Goal: Transaction & Acquisition: Purchase product/service

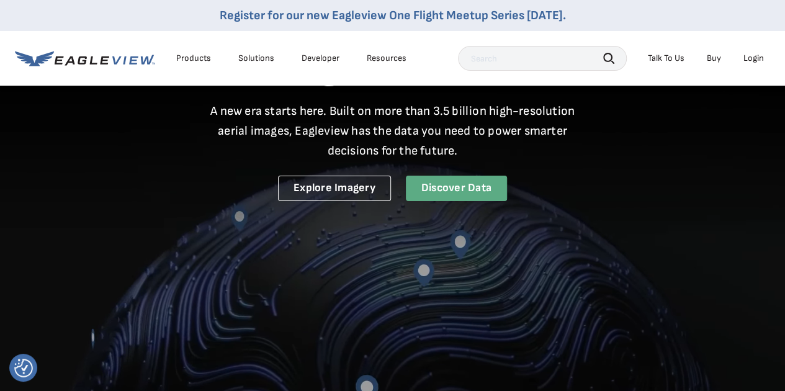
scroll to position [63, 0]
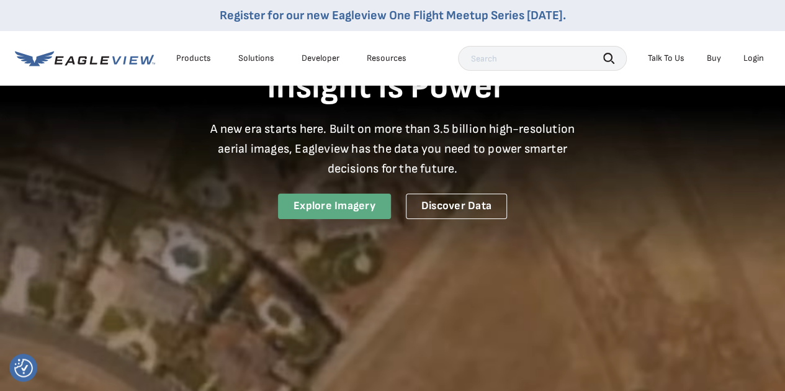
click at [351, 203] on link "Explore Imagery" at bounding box center [334, 206] width 113 height 25
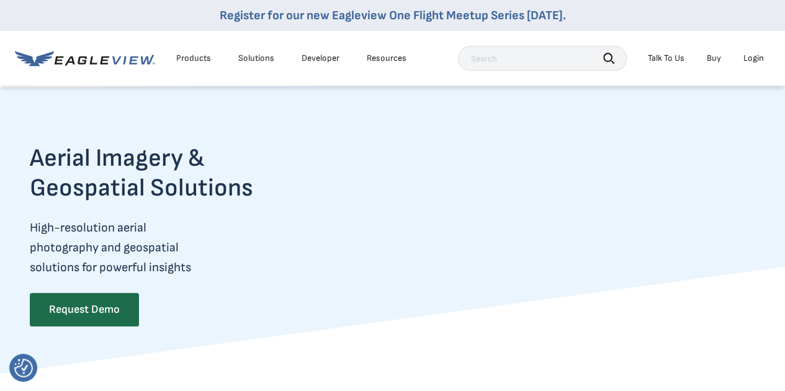
click at [757, 59] on div "Login" at bounding box center [754, 58] width 20 height 11
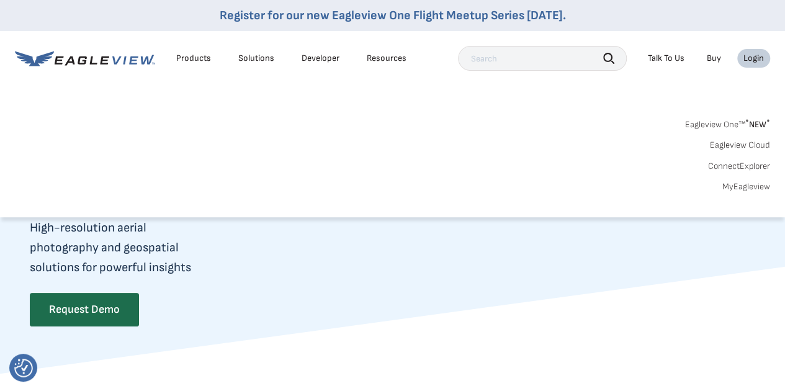
click at [750, 185] on link "MyEagleview" at bounding box center [747, 186] width 48 height 11
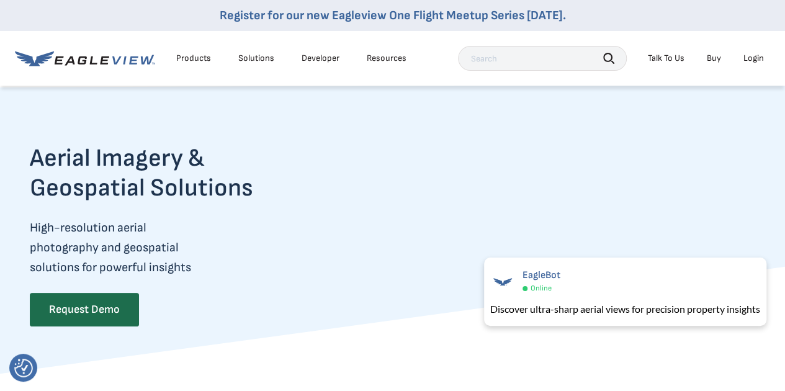
click at [757, 55] on div "Login" at bounding box center [754, 58] width 20 height 11
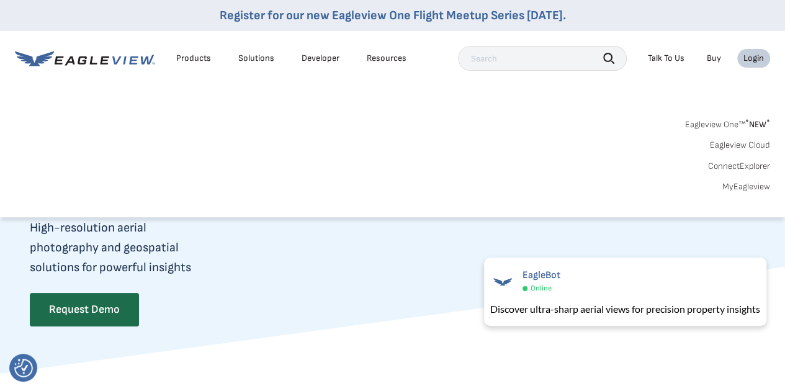
click at [750, 182] on link "MyEagleview" at bounding box center [747, 186] width 48 height 11
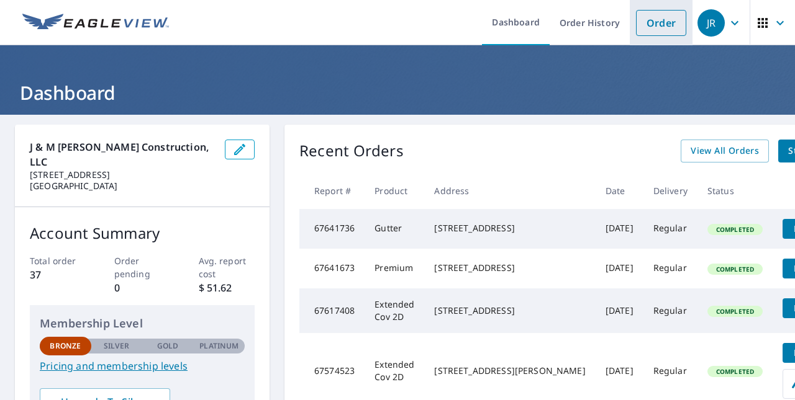
click at [649, 26] on link "Order" at bounding box center [661, 23] width 50 height 26
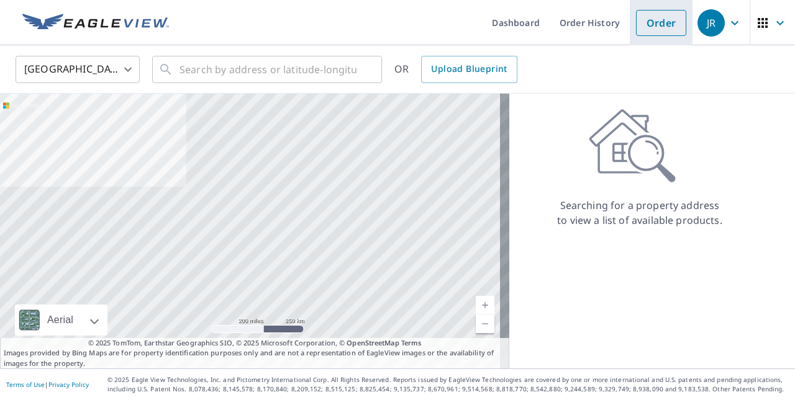
click at [641, 19] on link "Order" at bounding box center [661, 23] width 50 height 26
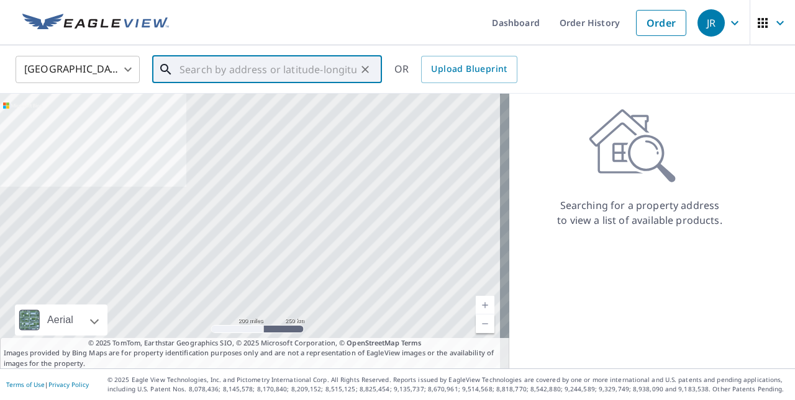
click at [243, 71] on input "text" at bounding box center [267, 69] width 177 height 35
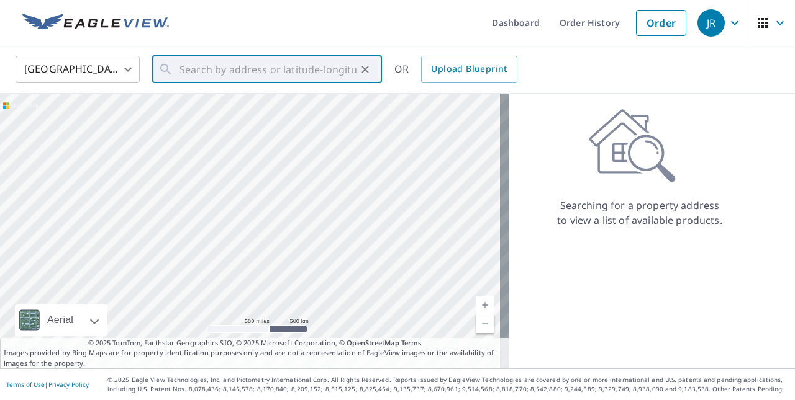
click at [589, 181] on icon at bounding box center [632, 146] width 87 height 75
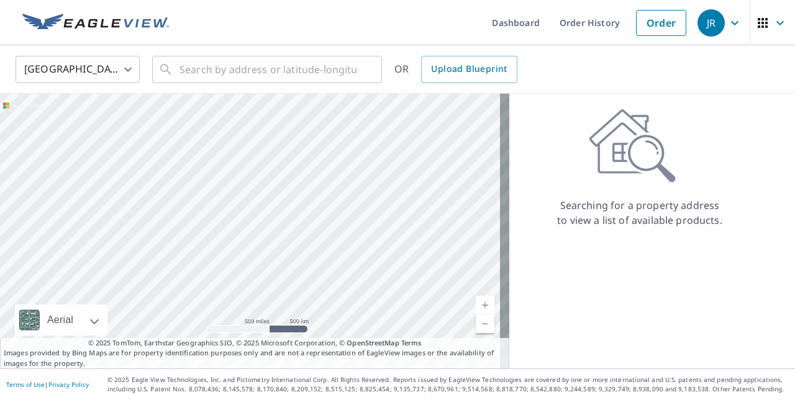
click at [589, 181] on icon at bounding box center [632, 146] width 87 height 75
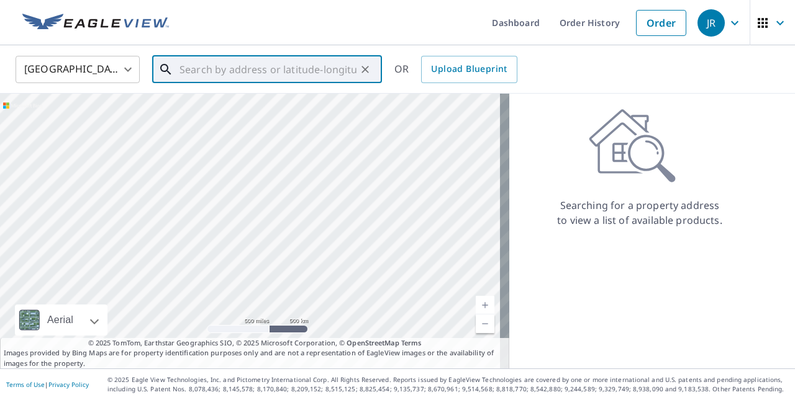
click at [279, 69] on input "text" at bounding box center [267, 69] width 177 height 35
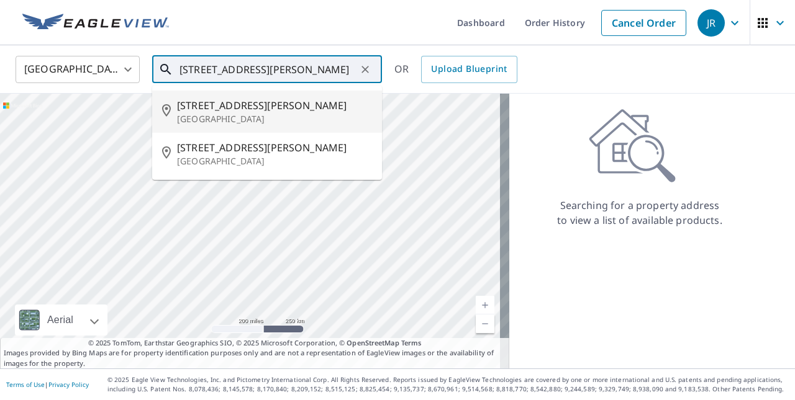
click at [216, 117] on p "Lexington, NE 68850" at bounding box center [274, 119] width 195 height 12
type input "1710 Hoover St Lexington, NE 68850"
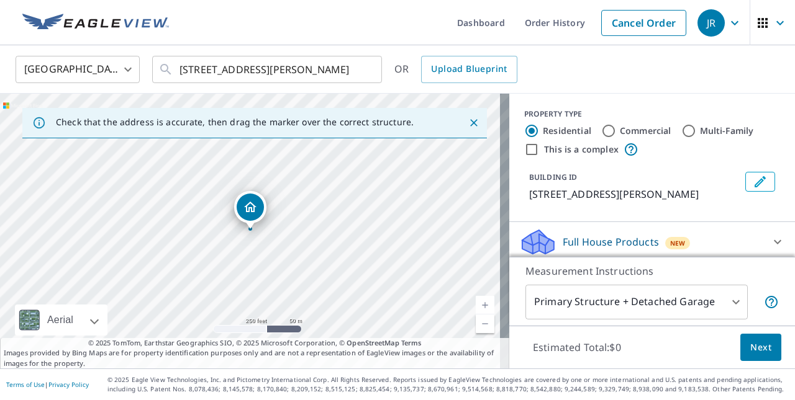
click at [245, 215] on div "Dropped pin, building 1, Residential property, 1710 Hoover St Lexington, NE 688…" at bounding box center [250, 207] width 27 height 27
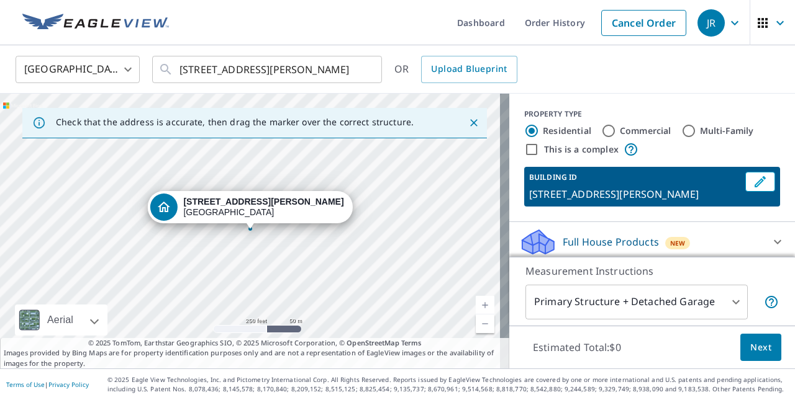
click at [256, 251] on div "1710 Hoover St Lexington, NE 68850" at bounding box center [254, 231] width 509 height 275
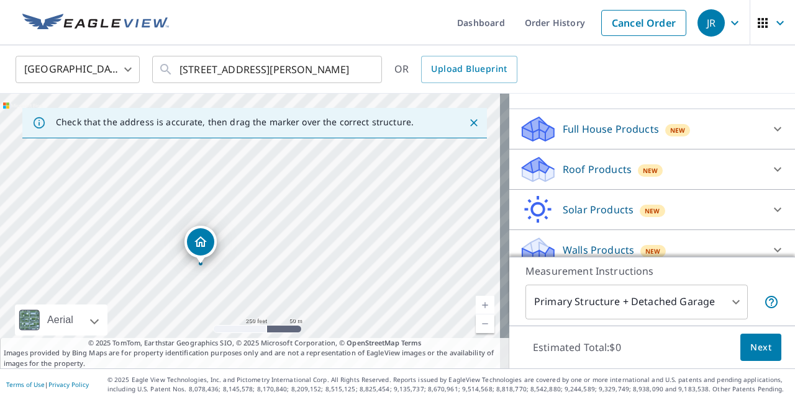
scroll to position [112, 0]
click at [567, 163] on p "Roof Products" at bounding box center [596, 170] width 69 height 15
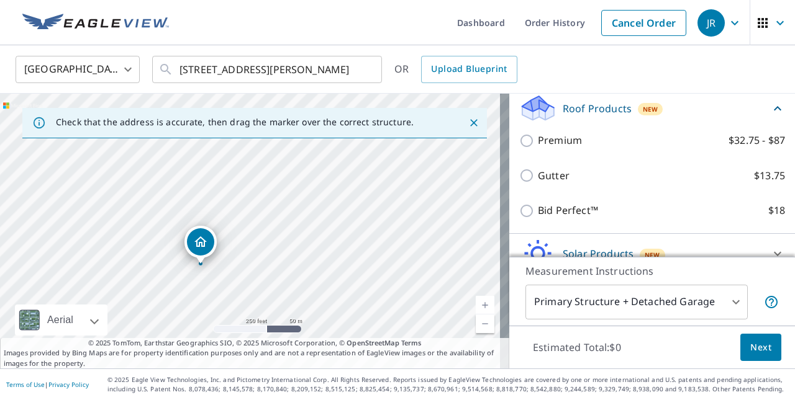
scroll to position [173, 0]
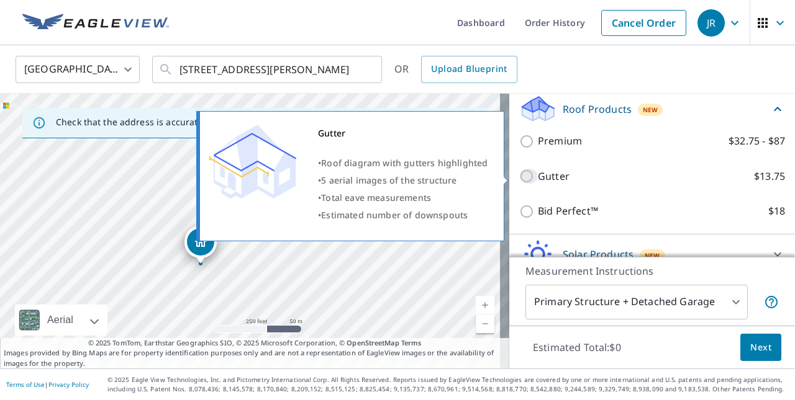
click at [520, 176] on input "Gutter $13.75" at bounding box center [528, 176] width 19 height 15
checkbox input "true"
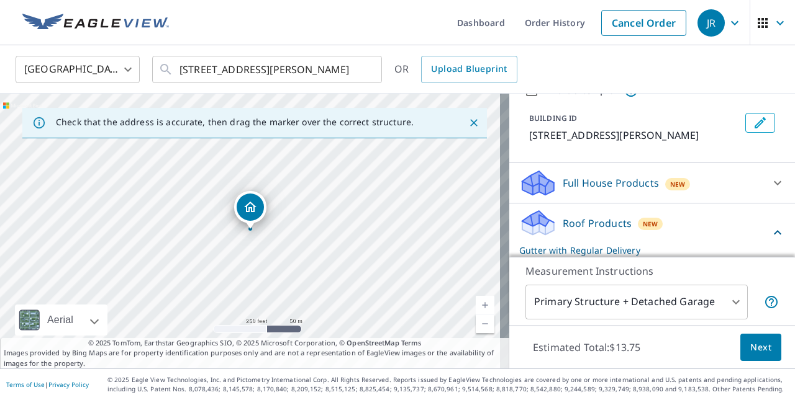
scroll to position [60, 0]
click at [750, 346] on span "Next" at bounding box center [760, 348] width 21 height 16
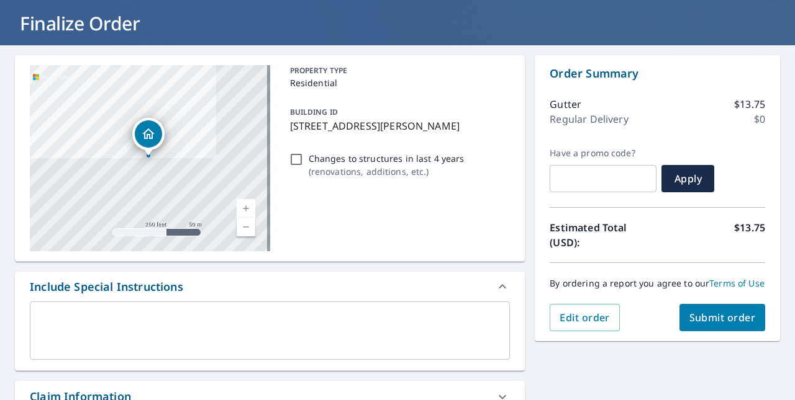
scroll to position [72, 0]
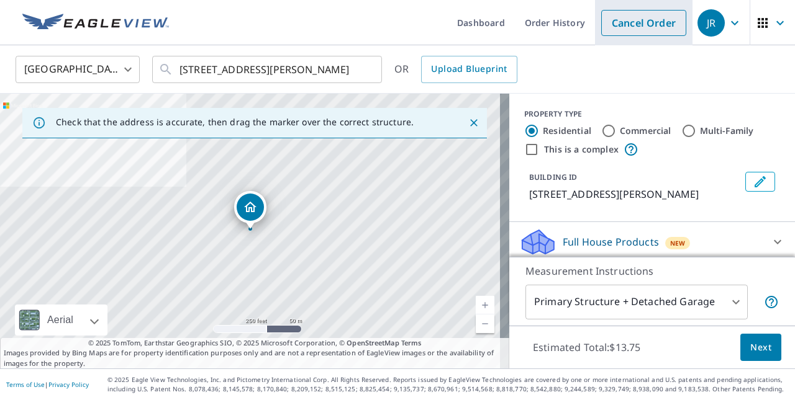
click at [647, 20] on link "Cancel Order" at bounding box center [643, 23] width 85 height 26
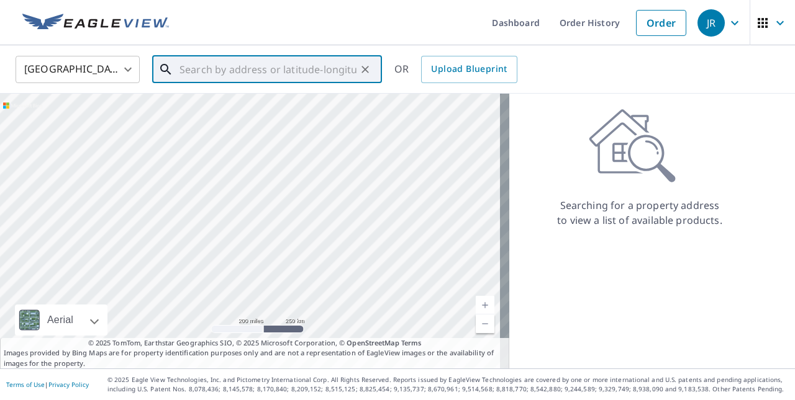
click at [325, 66] on input "text" at bounding box center [267, 69] width 177 height 35
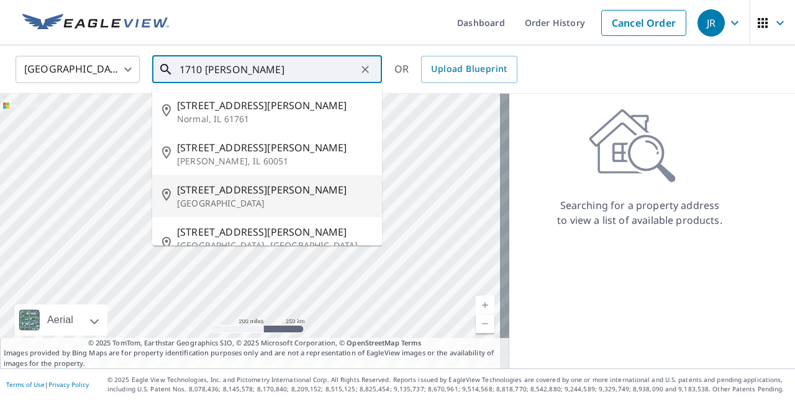
click at [224, 188] on span "1710 Hoover St" at bounding box center [274, 190] width 195 height 15
type input "1710 Hoover St Lexington, NE 68850"
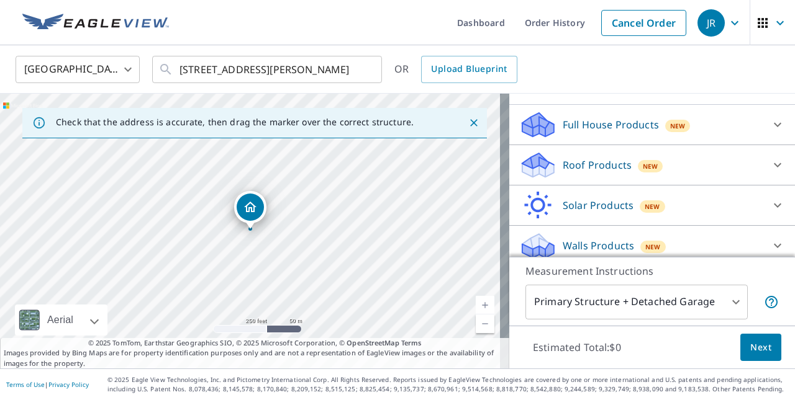
scroll to position [125, 0]
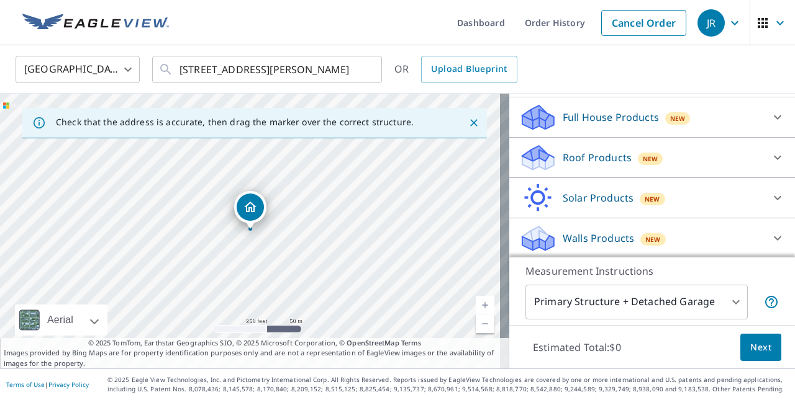
click at [592, 159] on p "Roof Products" at bounding box center [596, 157] width 69 height 15
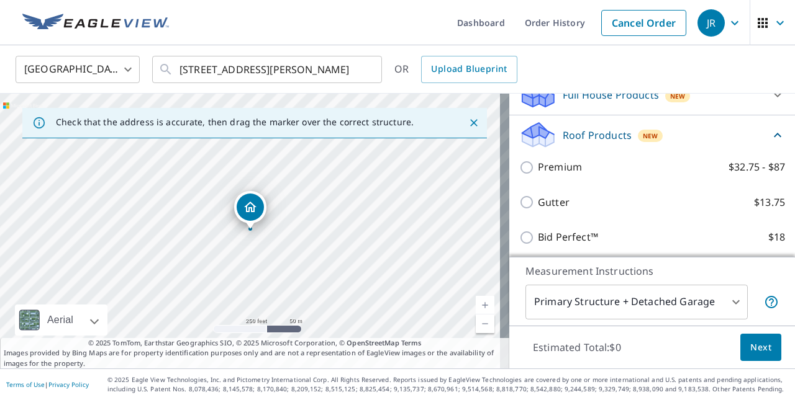
scroll to position [147, 0]
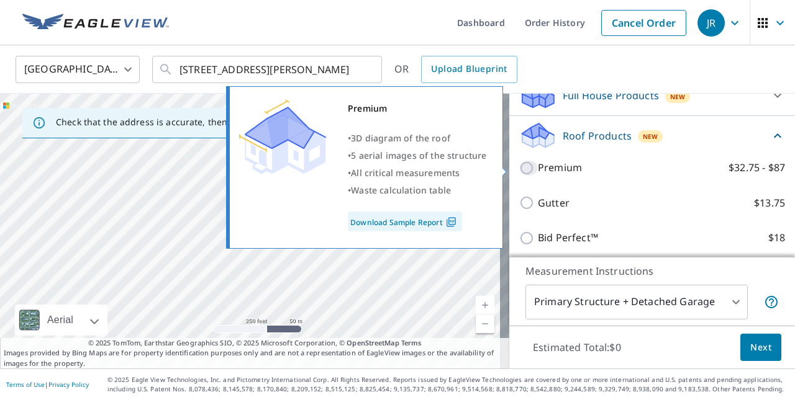
click at [519, 169] on input "Premium $32.75 - $87" at bounding box center [528, 168] width 19 height 15
checkbox input "true"
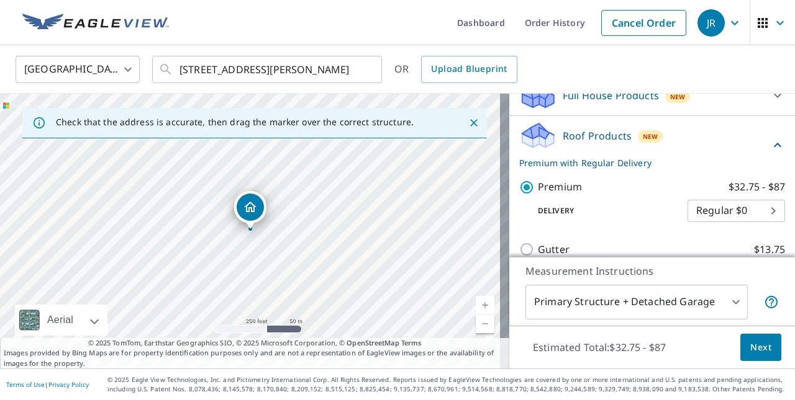
click at [708, 300] on body "JR JR Dashboard Order History Cancel Order JR United States US ​ 1710 Hoover St…" at bounding box center [397, 200] width 795 height 400
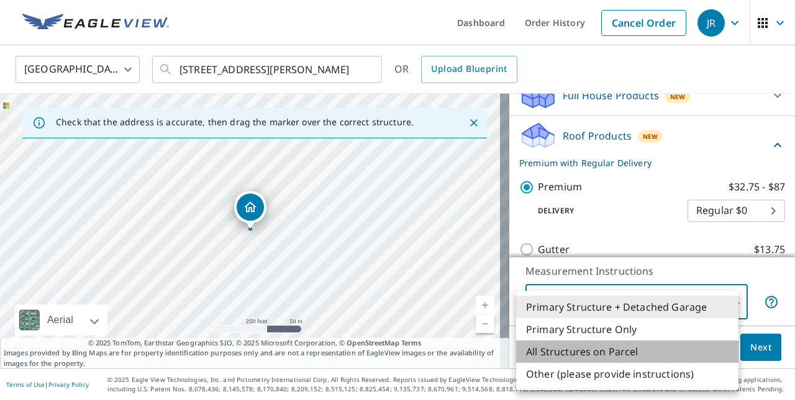
click at [582, 350] on li "All Structures on Parcel" at bounding box center [627, 352] width 222 height 22
type input "3"
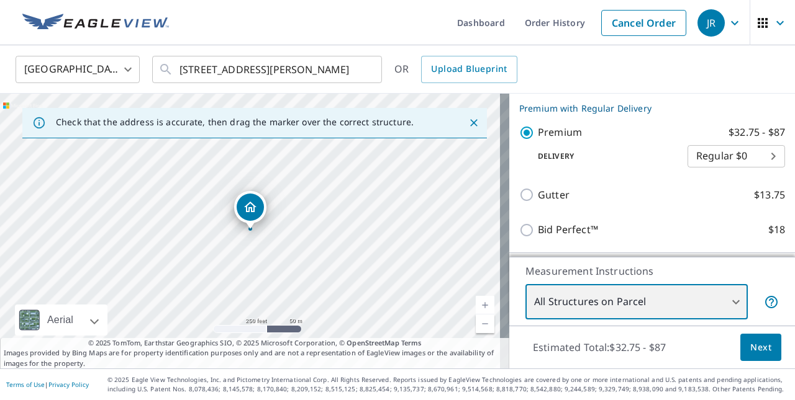
scroll to position [139, 0]
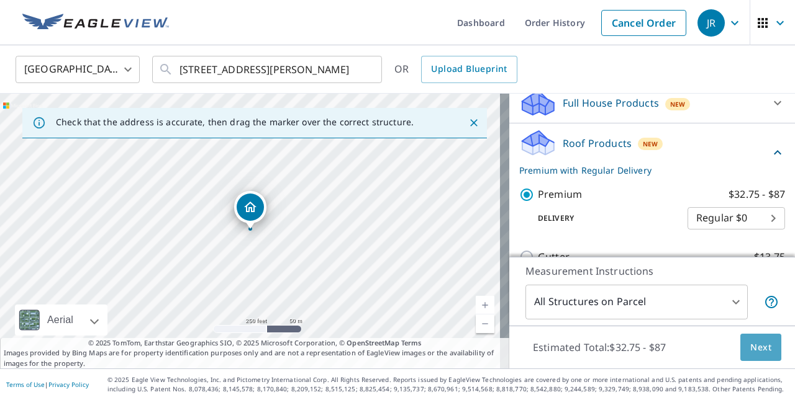
click at [752, 351] on span "Next" at bounding box center [760, 348] width 21 height 16
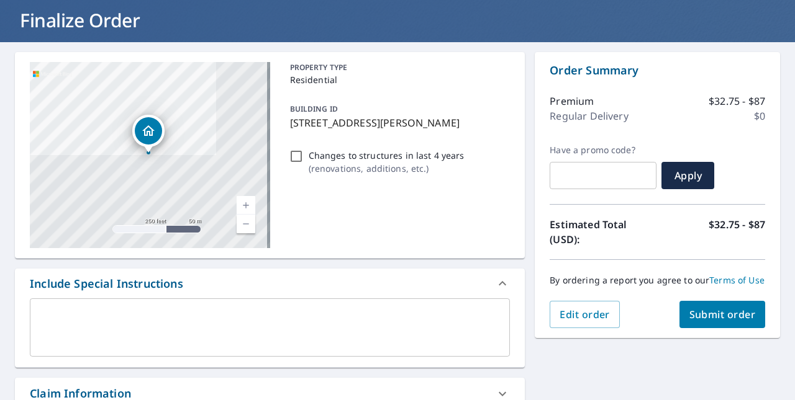
scroll to position [81, 0]
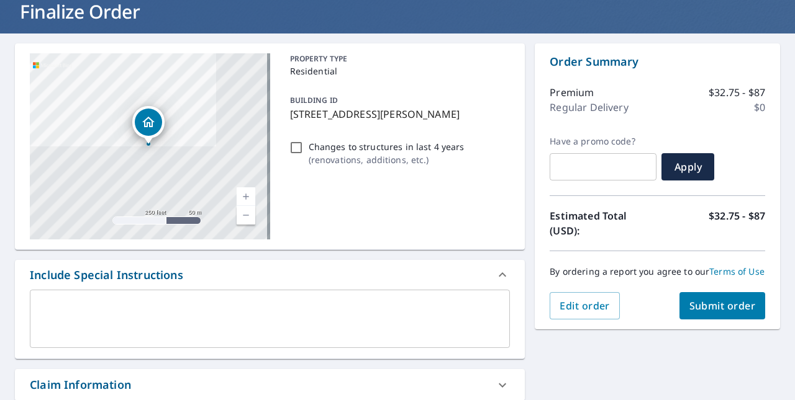
click at [702, 313] on span "Submit order" at bounding box center [722, 306] width 66 height 14
